Goal: Transaction & Acquisition: Book appointment/travel/reservation

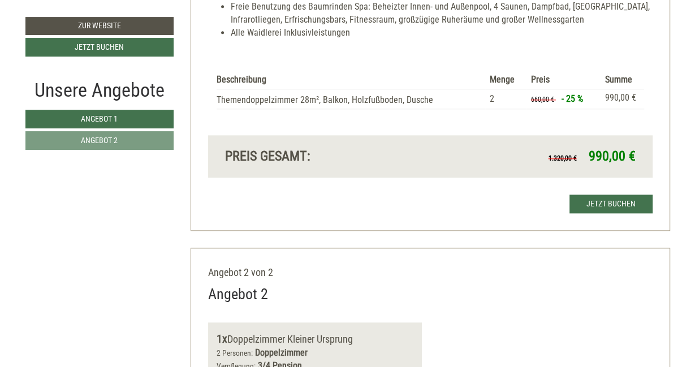
scroll to position [1074, 0]
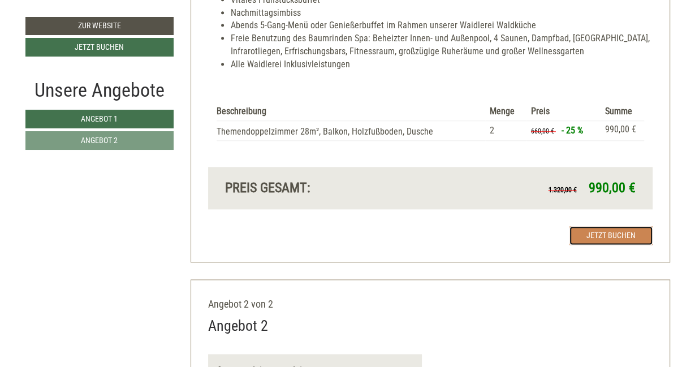
click at [610, 234] on link "Jetzt buchen" at bounding box center [610, 235] width 83 height 19
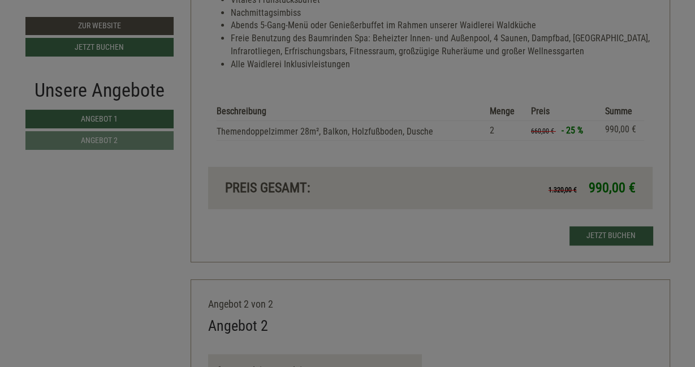
click at [610, 234] on div at bounding box center [347, 183] width 695 height 367
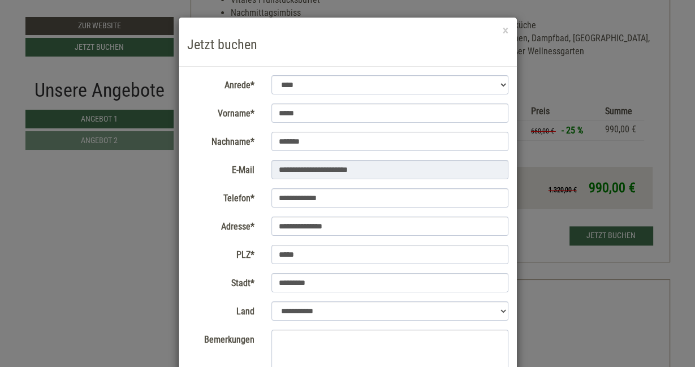
scroll to position [144, 0]
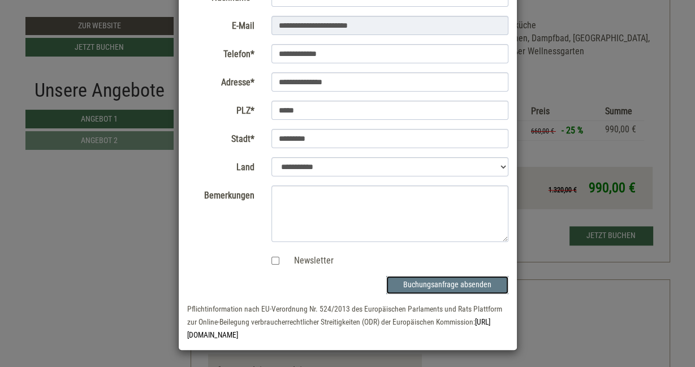
click at [460, 285] on button "Buchungsanfrage absenden" at bounding box center [447, 285] width 122 height 18
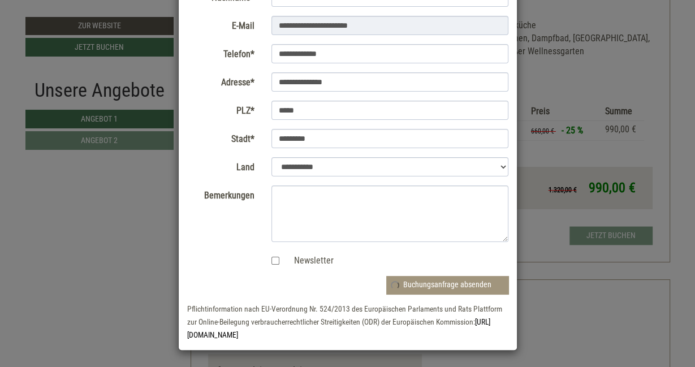
scroll to position [0, 0]
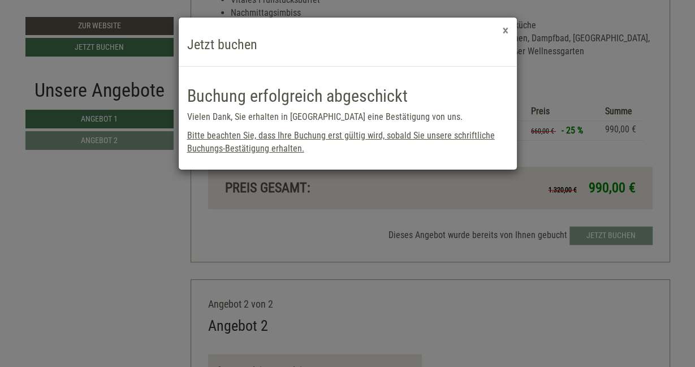
click at [503, 32] on button "×" at bounding box center [506, 31] width 6 height 12
click at [503, 37] on h3 "Jetzt buchen" at bounding box center [347, 44] width 321 height 15
